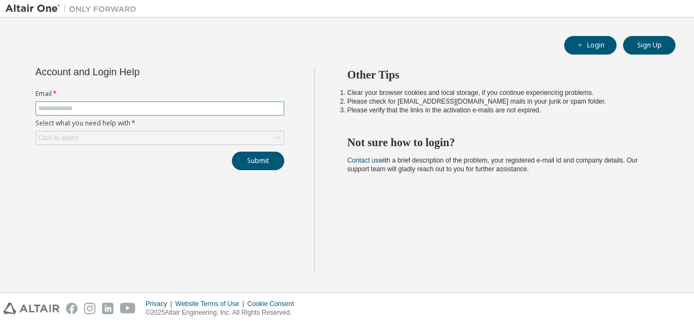
click at [113, 103] on span at bounding box center [159, 108] width 249 height 14
click at [111, 109] on input "text" at bounding box center [159, 108] width 243 height 9
type input "**********"
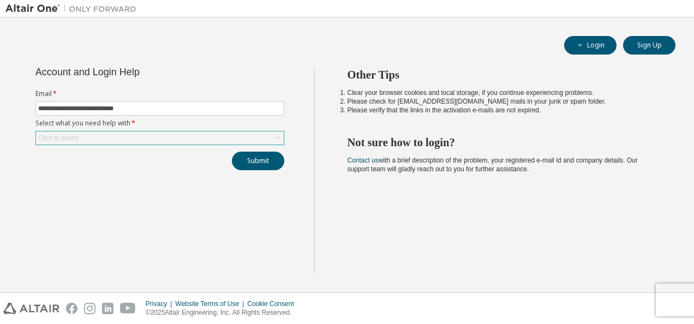
click at [110, 138] on div "Click to select" at bounding box center [160, 137] width 248 height 13
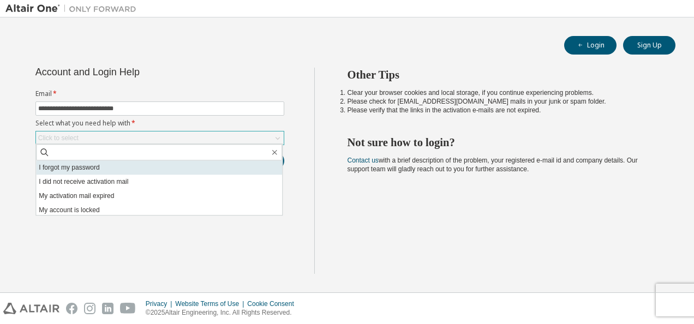
click at [95, 171] on li "I forgot my password" at bounding box center [159, 167] width 246 height 14
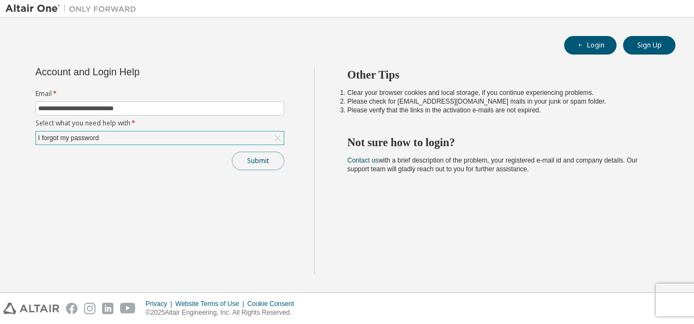
click at [260, 157] on button "Submit" at bounding box center [258, 161] width 52 height 19
click at [266, 156] on button "Submit" at bounding box center [258, 161] width 52 height 19
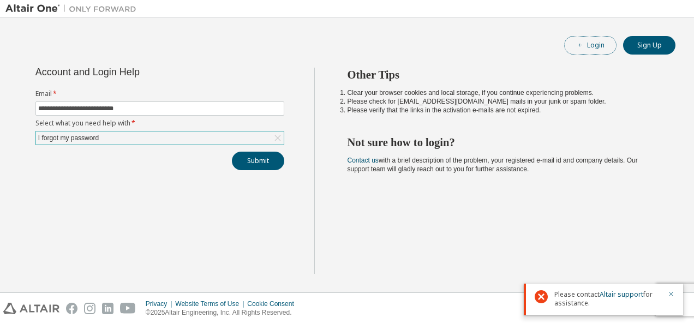
click at [589, 47] on button "Login" at bounding box center [590, 45] width 52 height 19
